Goal: Task Accomplishment & Management: Manage account settings

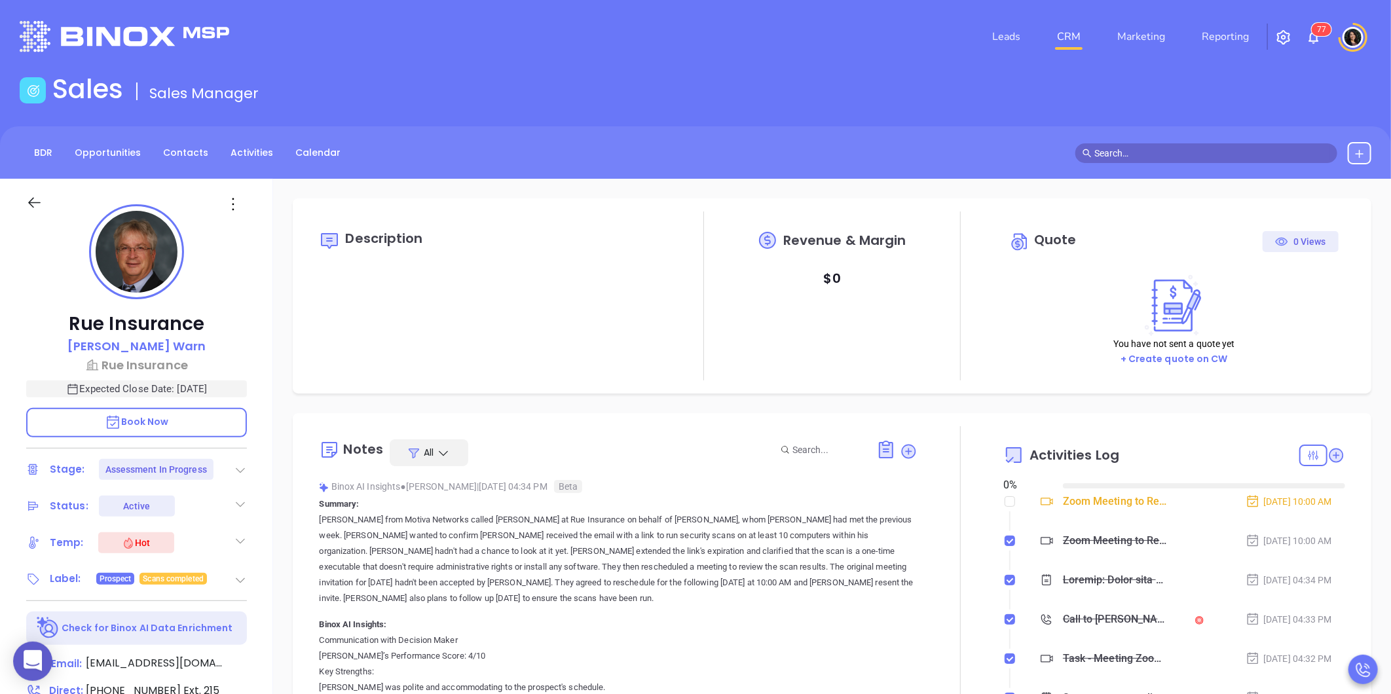
type input "08/29/2025"
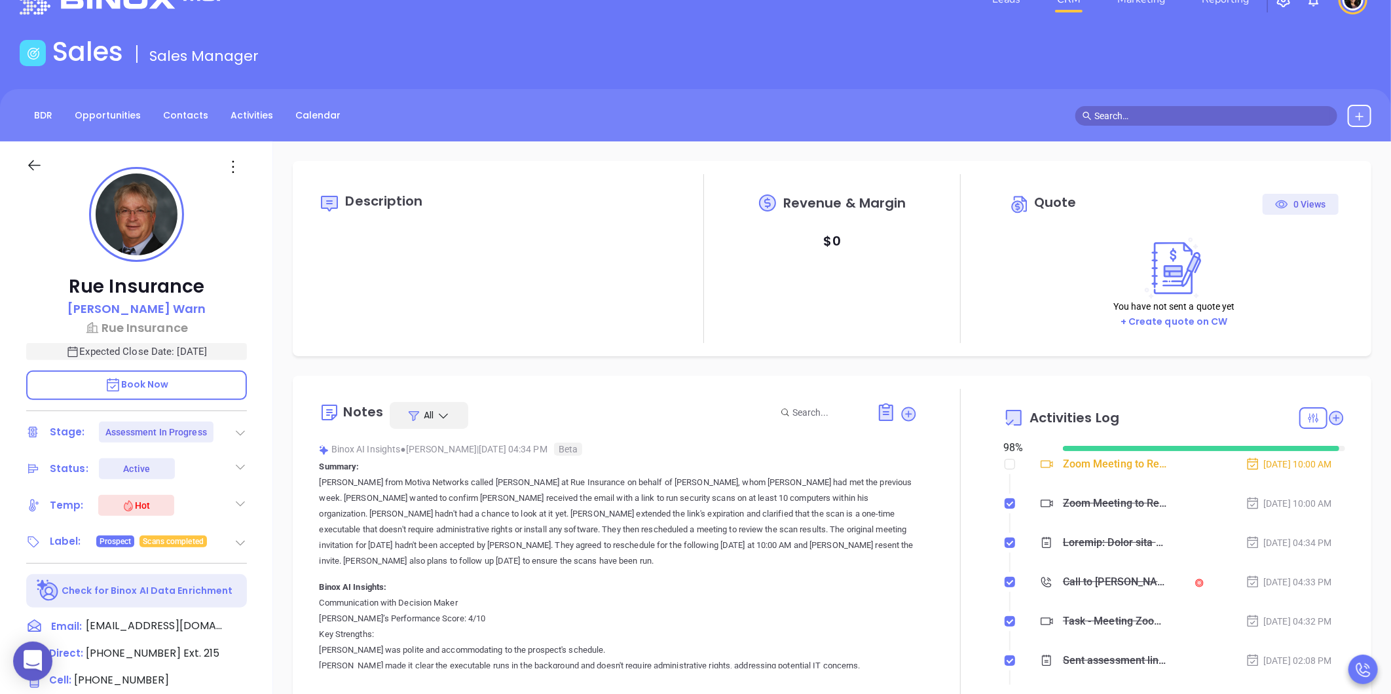
scroll to position [305, 0]
type input "Carla Humber"
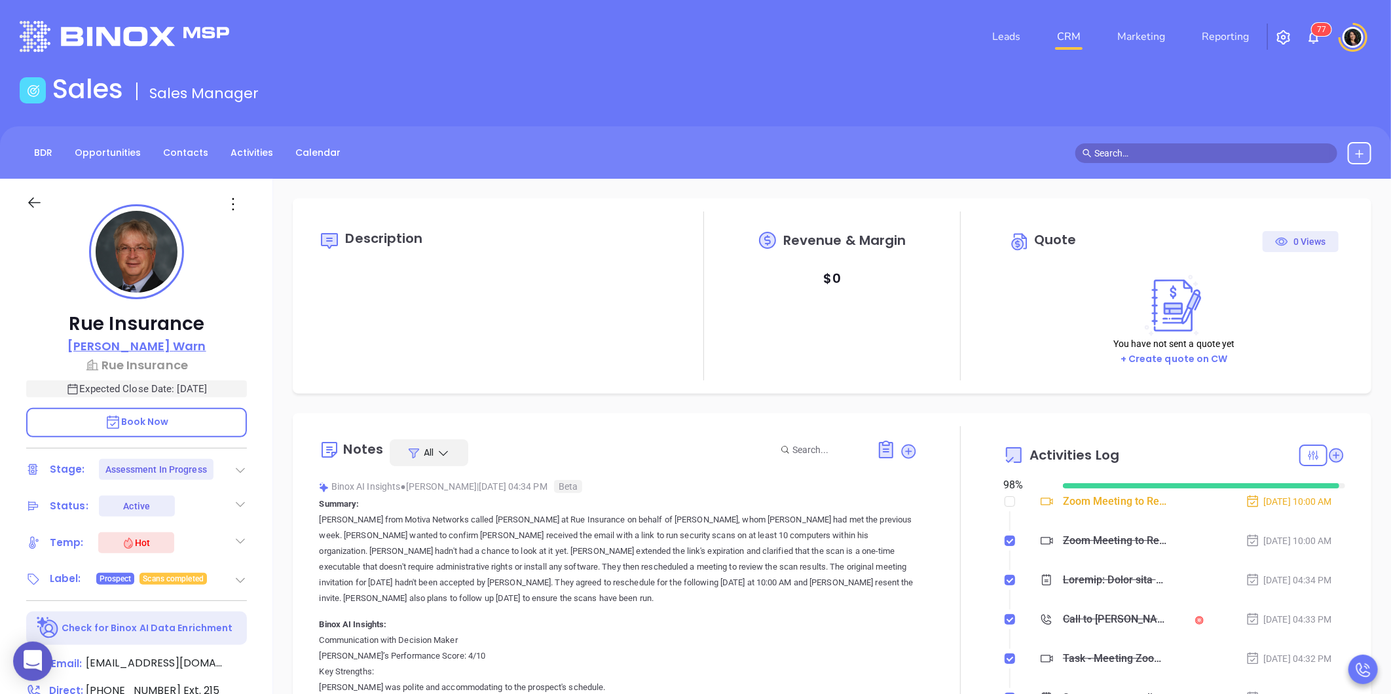
click at [127, 343] on p "John Warn" at bounding box center [136, 346] width 139 height 18
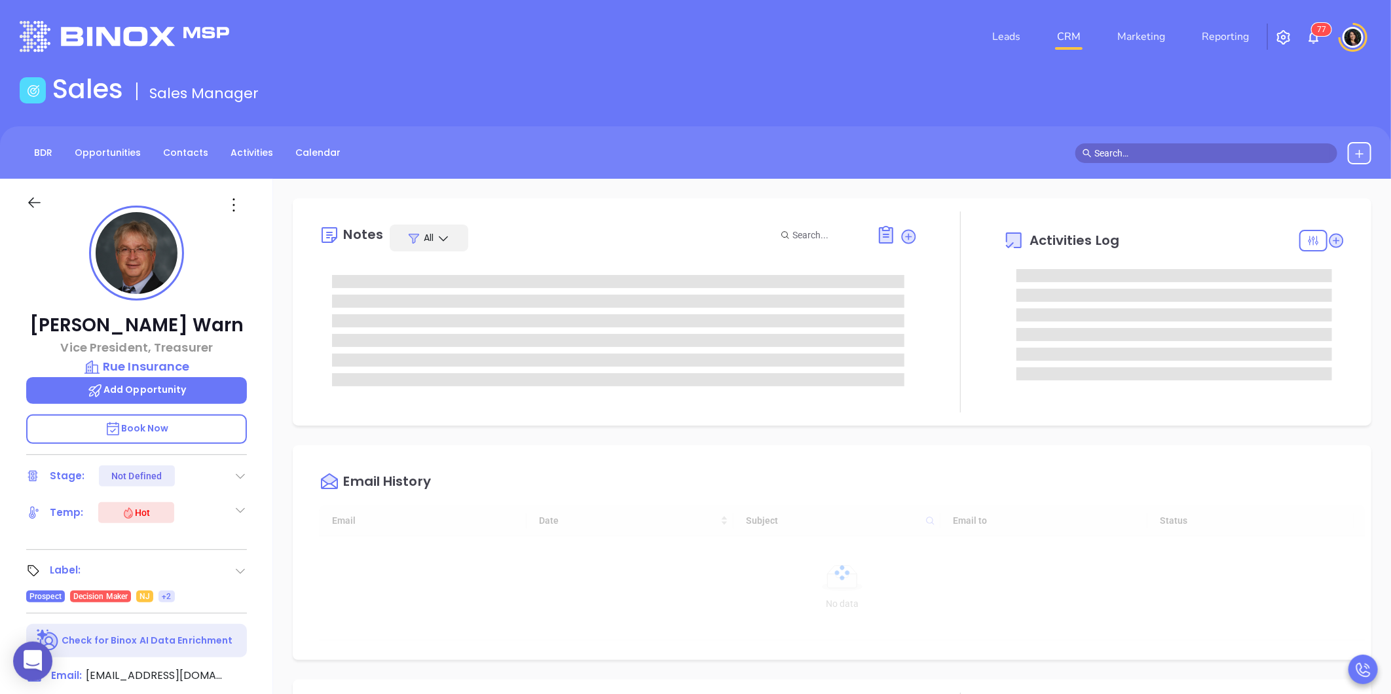
type input "08/29/2025"
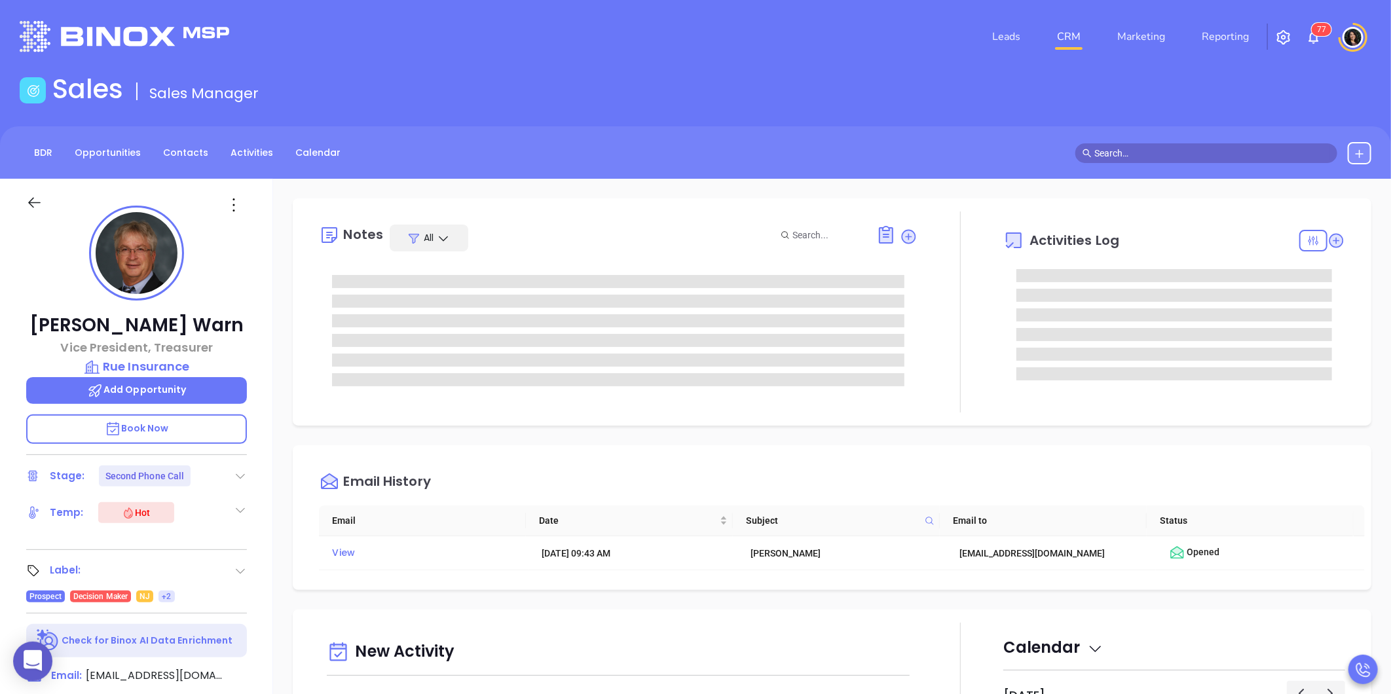
click at [1199, 116] on main "Sales Sales Manager BDR Opportunities Contacts Activities Calendar Call Now Cal…" at bounding box center [695, 559] width 1391 height 973
type input "Carla Humber"
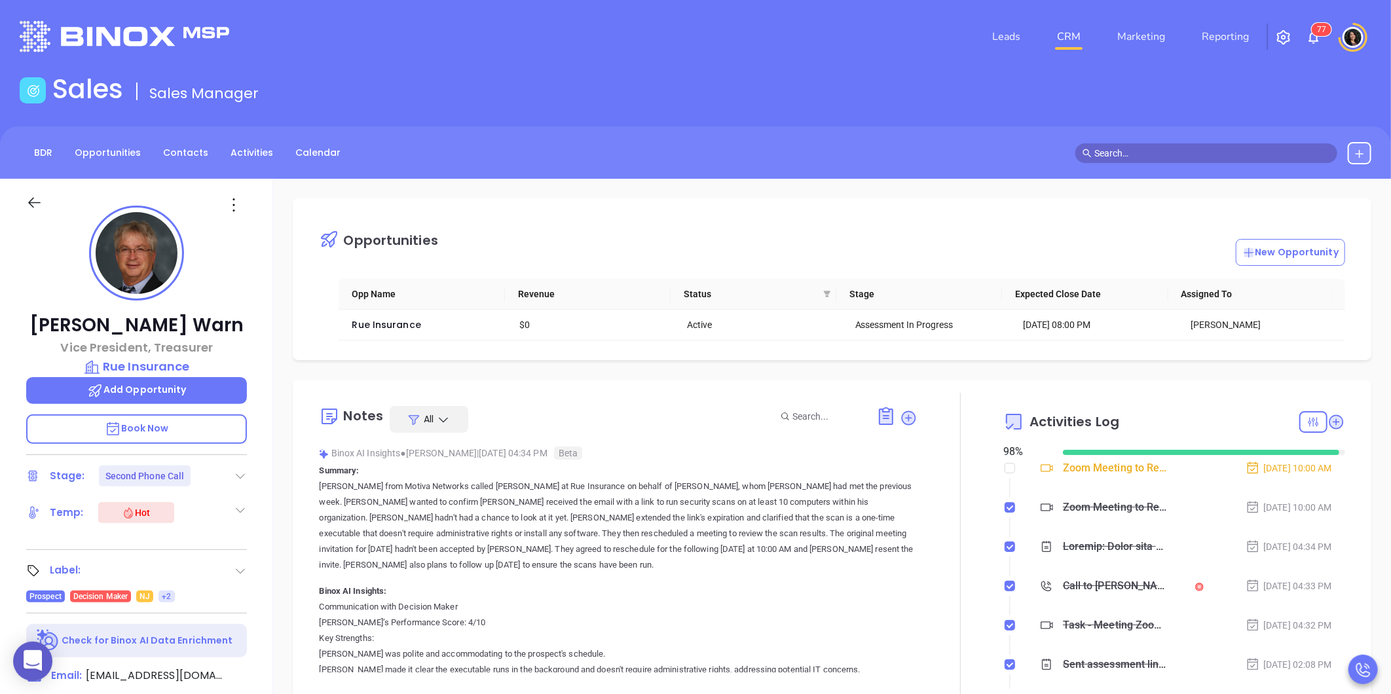
click at [297, 652] on div "Notes All Binox AI Insights ● Wendy Hernandez | Aug 19, 2025 04:34 PM Beta Summ…" at bounding box center [832, 547] width 1079 height 335
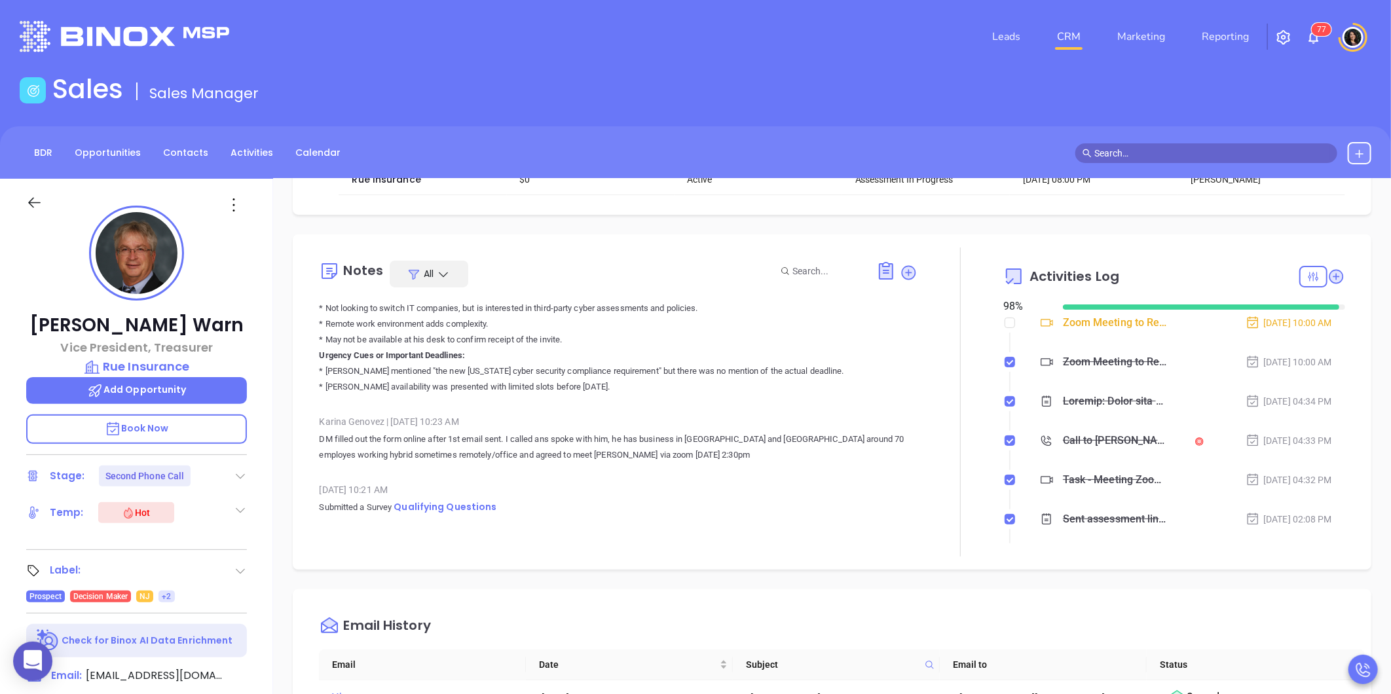
scroll to position [4949, 0]
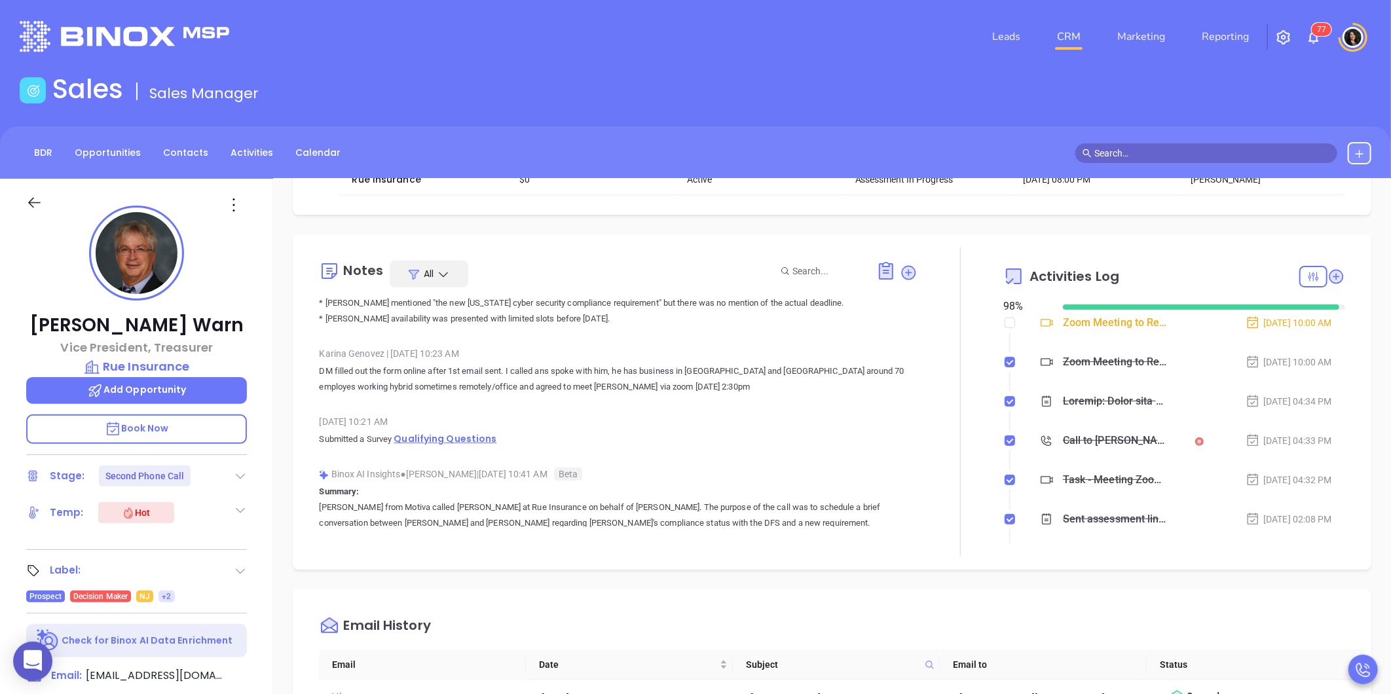
click at [451, 432] on span "Qualifying Questions" at bounding box center [445, 438] width 103 height 13
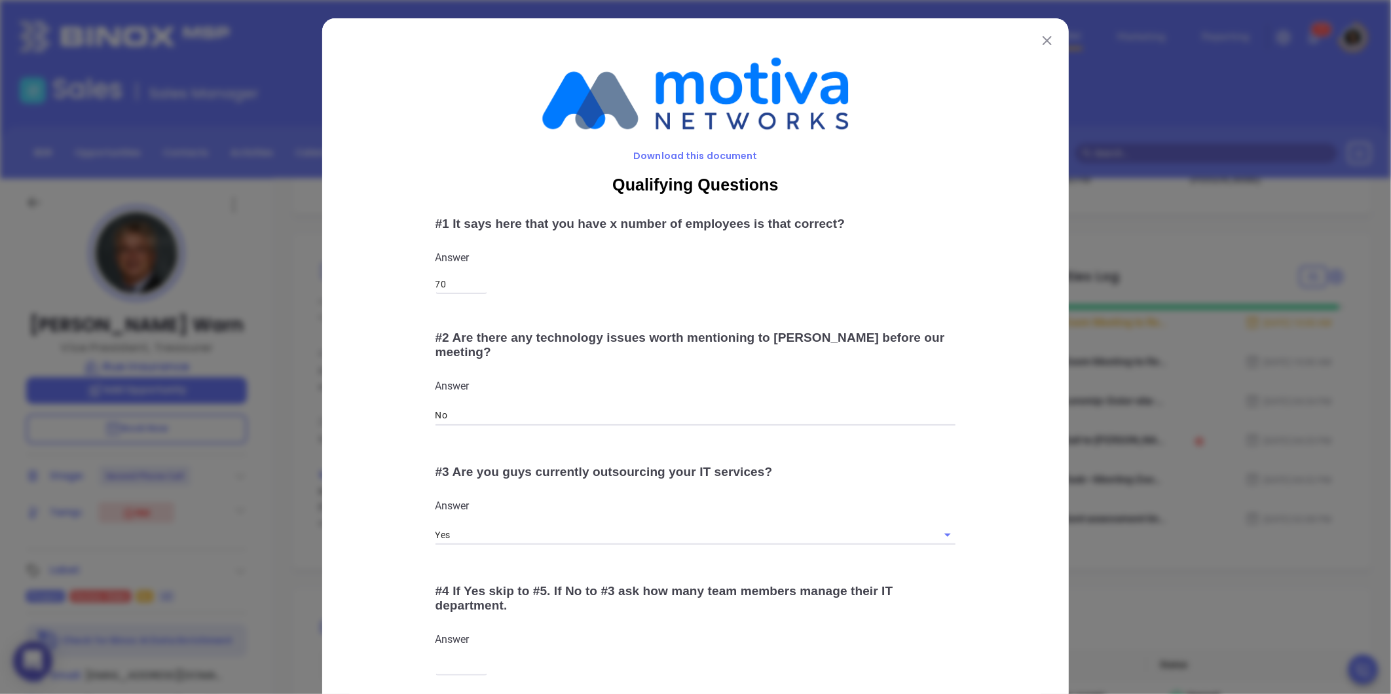
click at [279, 528] on div "Download this document Qualifying Questions # 1 It says here that you have x nu…" at bounding box center [695, 347] width 1391 height 694
click at [1046, 41] on img at bounding box center [1047, 40] width 9 height 9
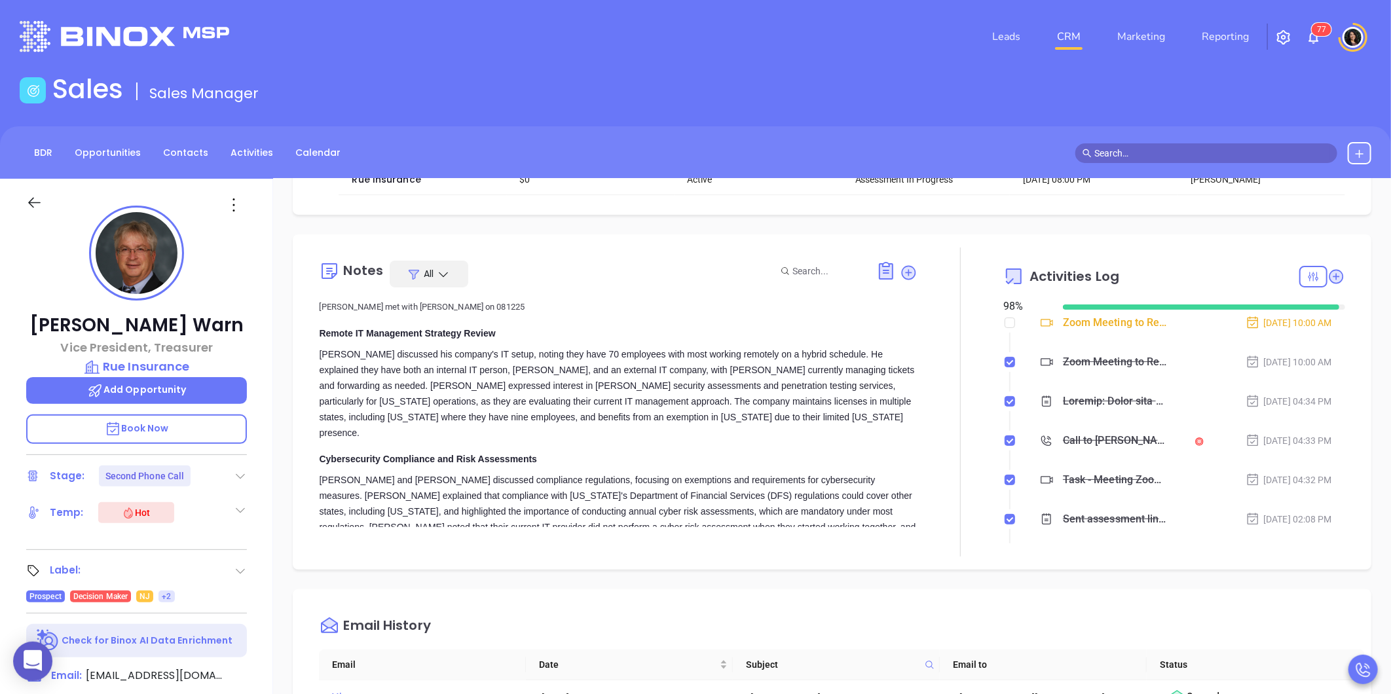
scroll to position [0, 0]
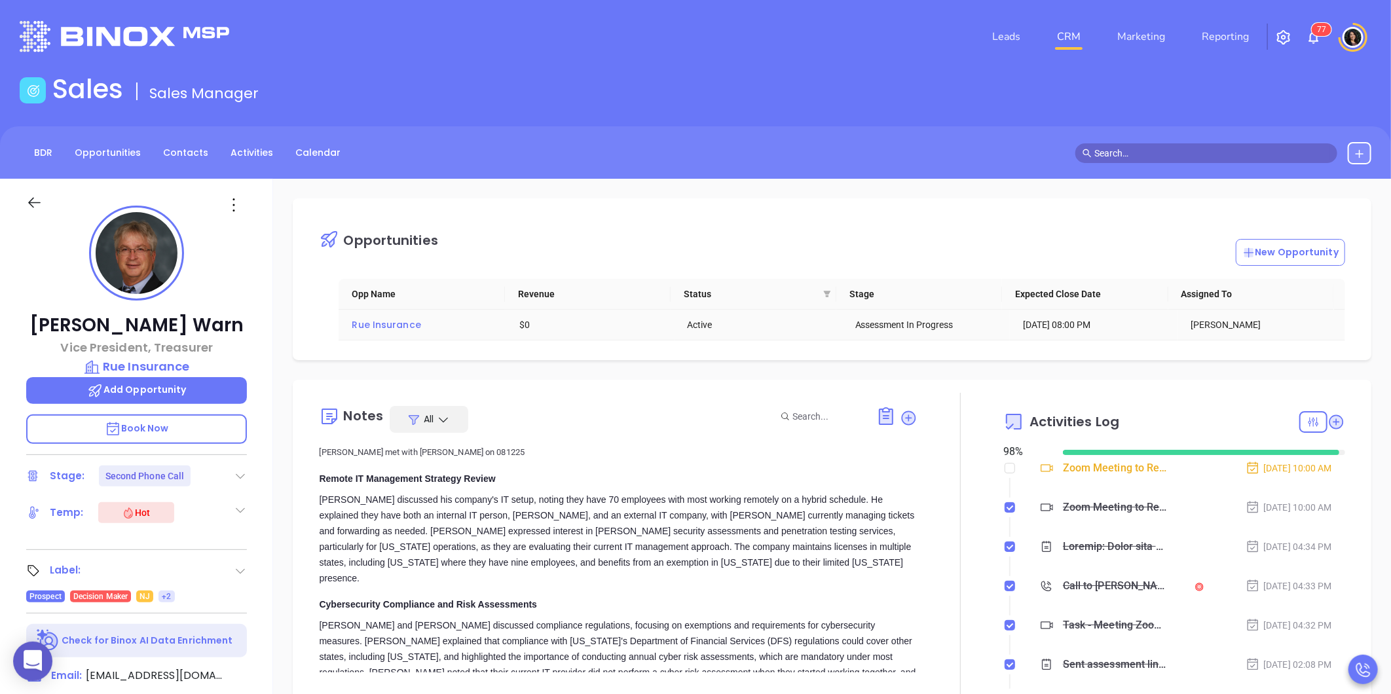
click at [404, 331] on span "Rue Insurance" at bounding box center [386, 324] width 69 height 13
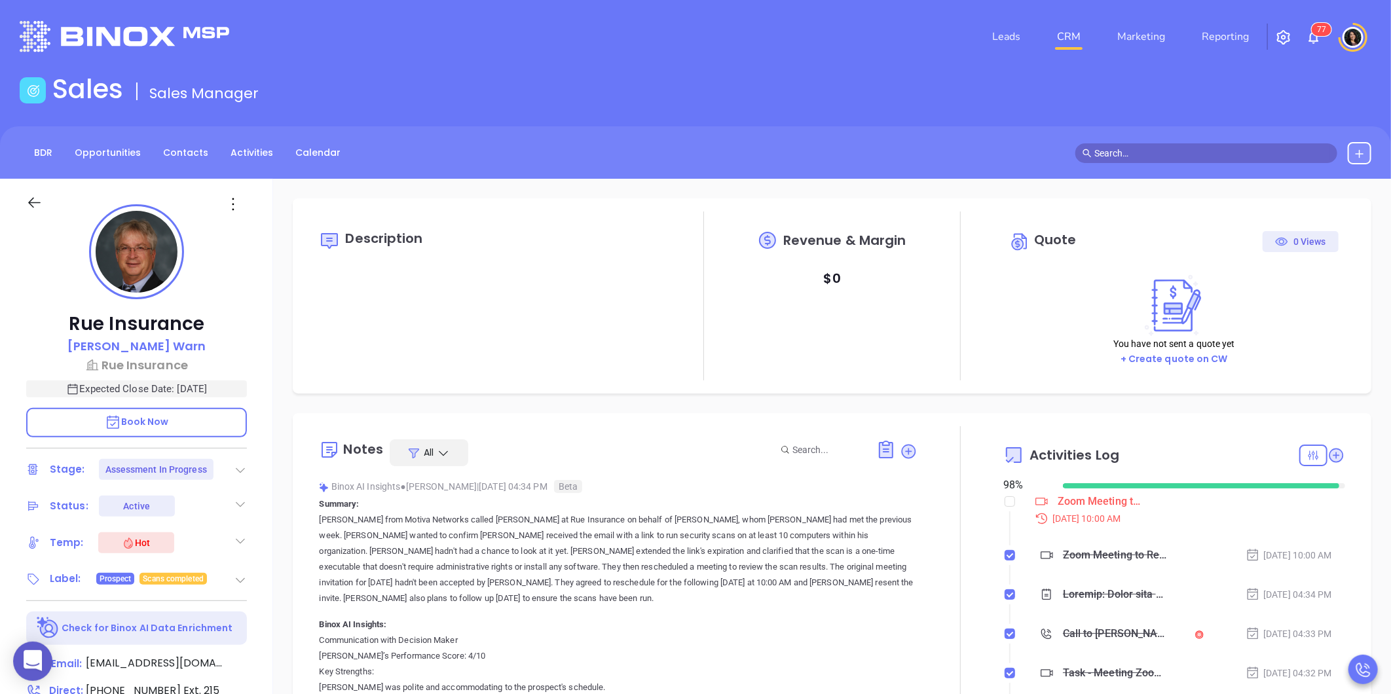
type input "08/29/2025"
type input "Carla Humber"
type input "[DATE]"
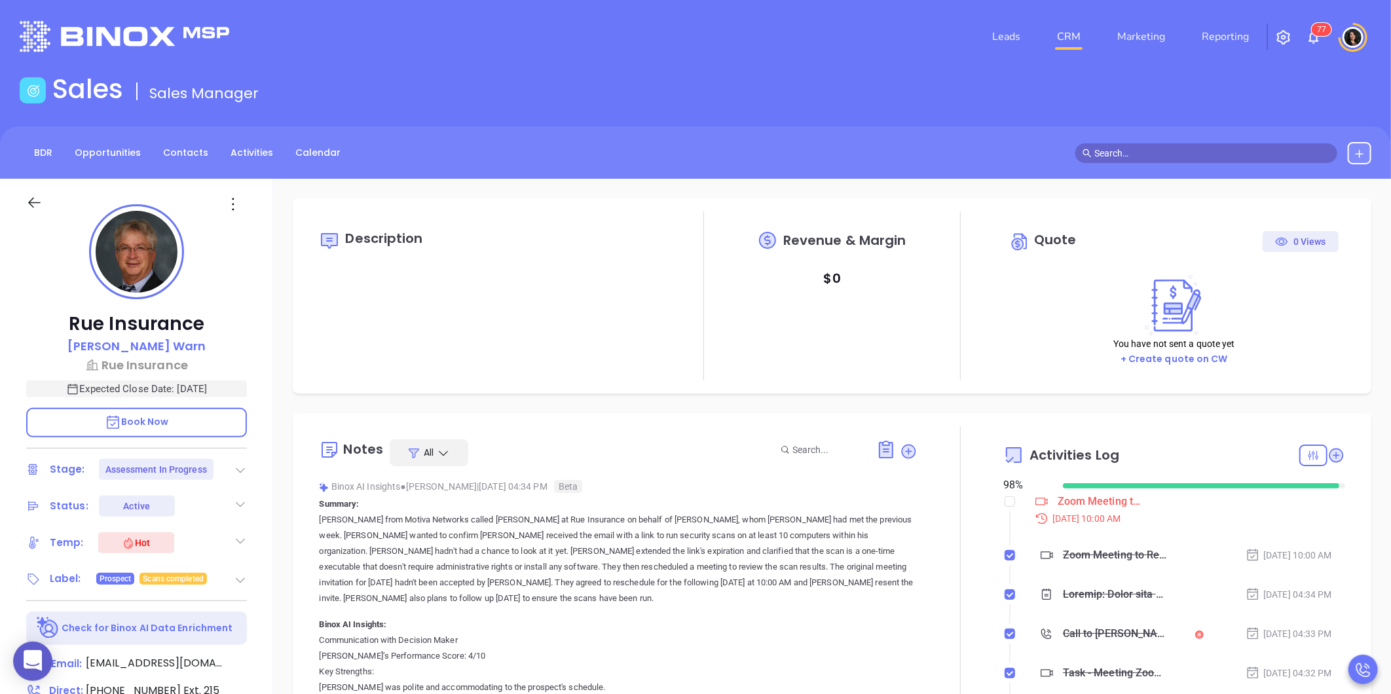
type input "[PERSON_NAME]"
click at [959, 629] on div at bounding box center [961, 580] width 86 height 309
type input "[DATE]"
type input "[PERSON_NAME]"
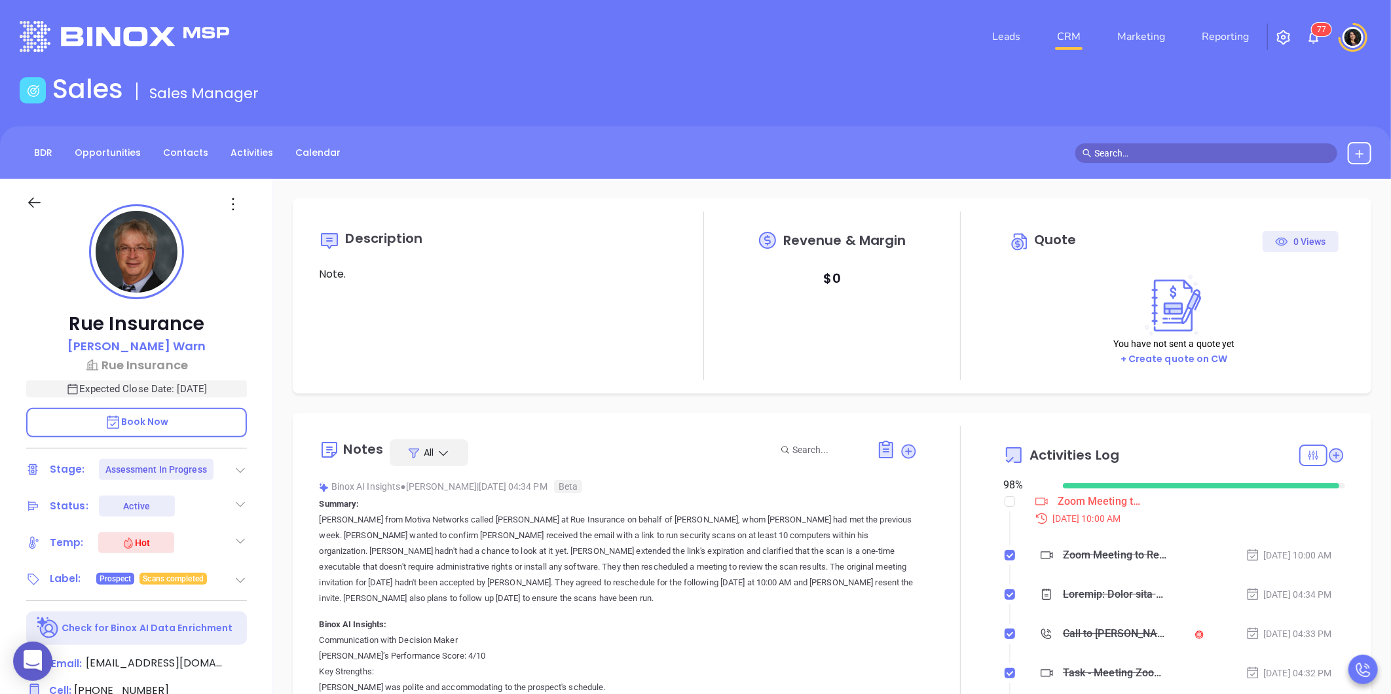
click at [1075, 31] on link "CRM" at bounding box center [1069, 37] width 34 height 26
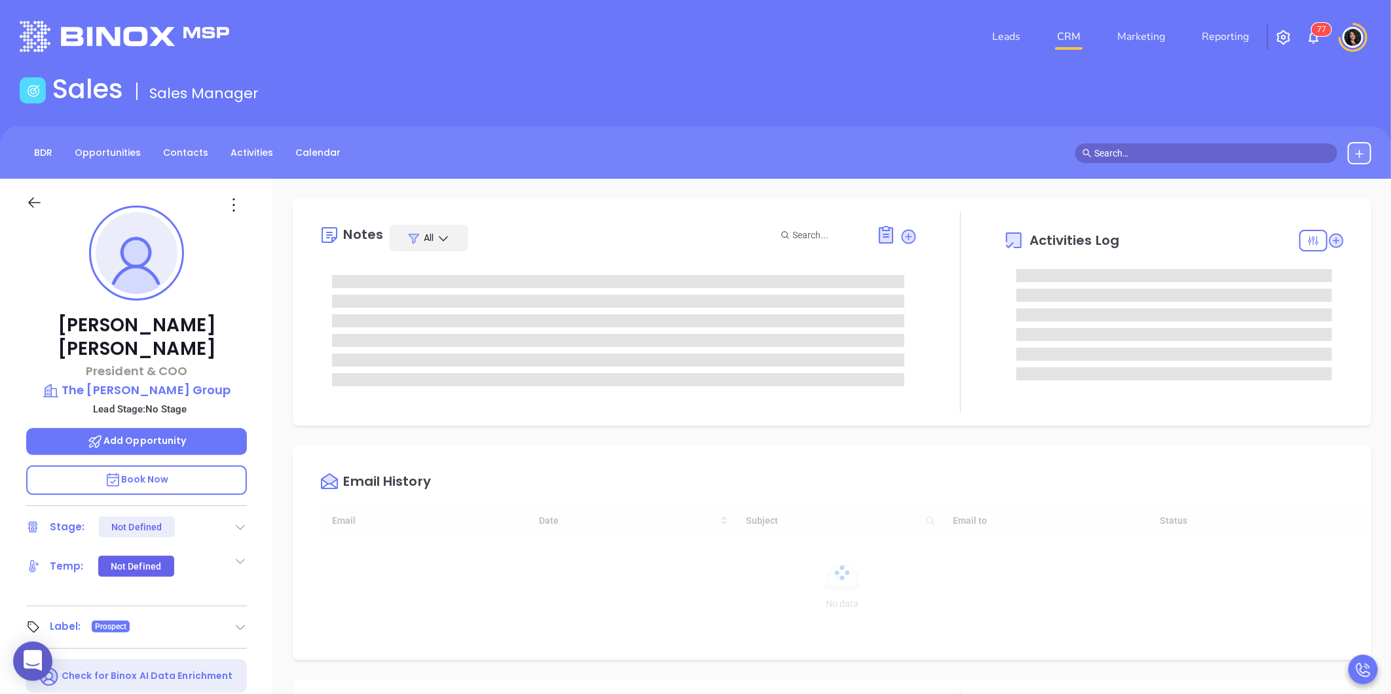
type input "[DATE]"
type input "[PERSON_NAME]"
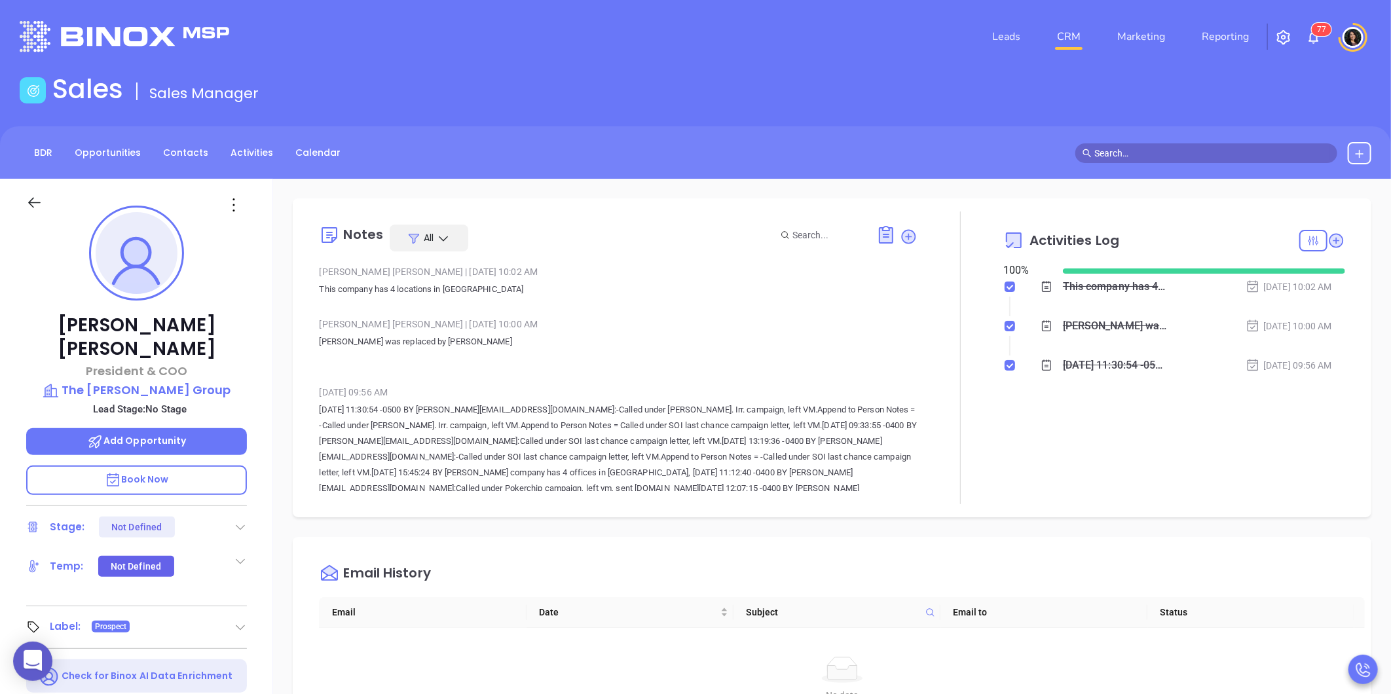
click at [922, 535] on div "Notes All Alejandra Lara | Aug 28, 2025 10:02 AM This company has 4 locations i…" at bounding box center [832, 637] width 1118 height 917
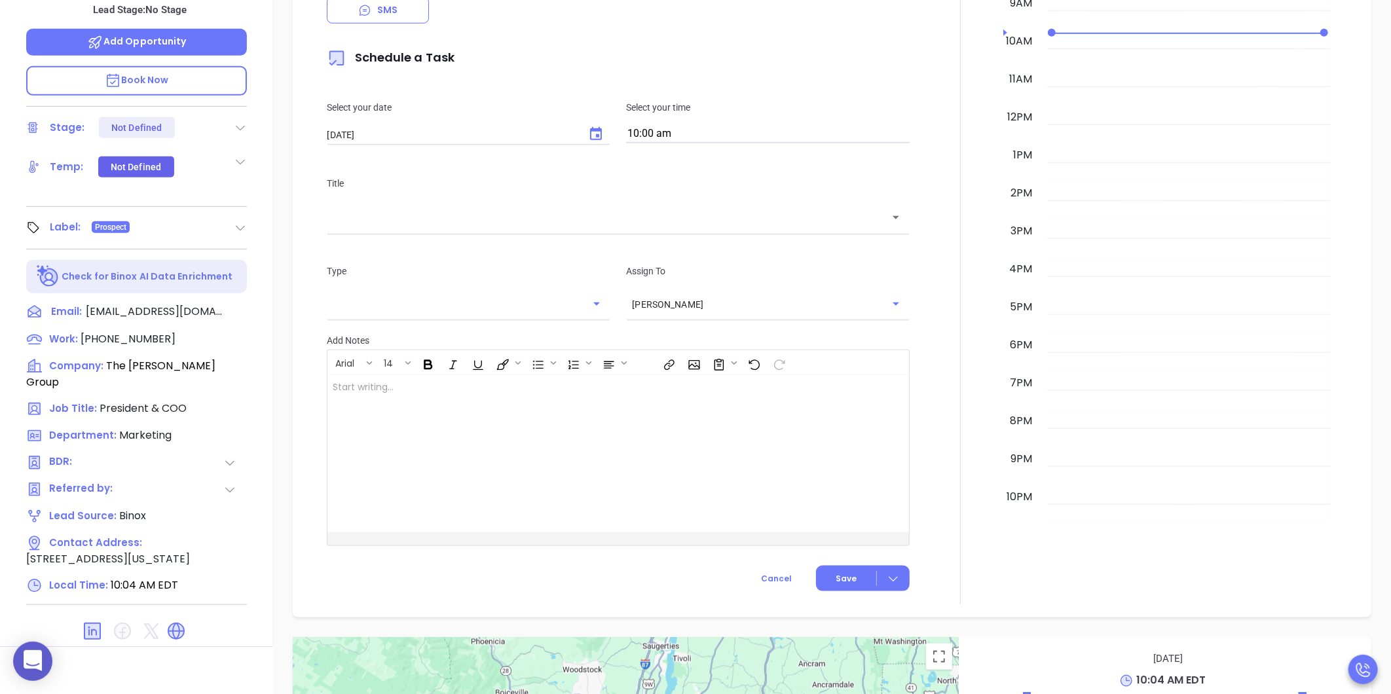
scroll to position [402, 0]
